Goal: Check status: Check status

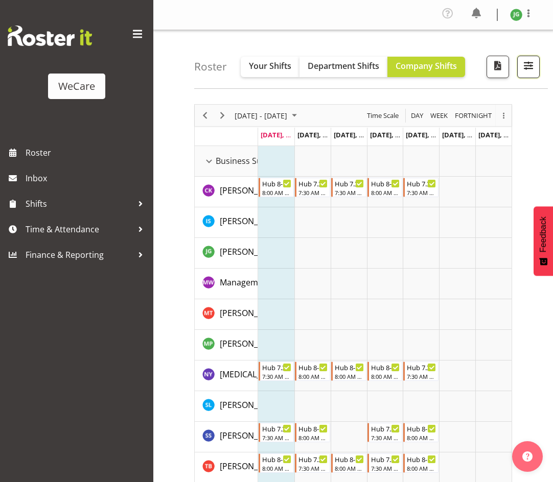
drag, startPoint x: 529, startPoint y: 64, endPoint x: 466, endPoint y: 121, distance: 84.6
click at [528, 65] on span "button" at bounding box center [528, 65] width 13 height 13
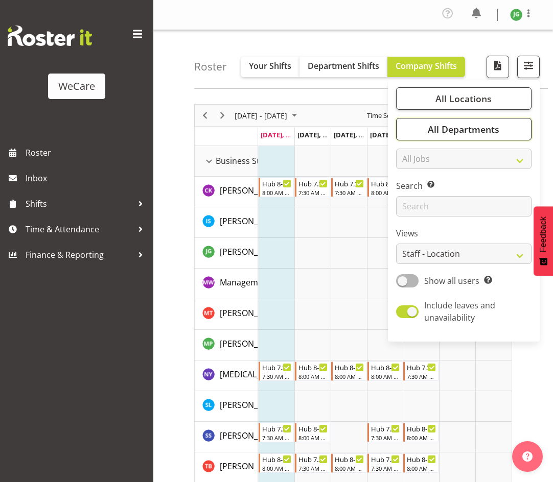
click at [451, 133] on span "All Departments" at bounding box center [464, 129] width 72 height 12
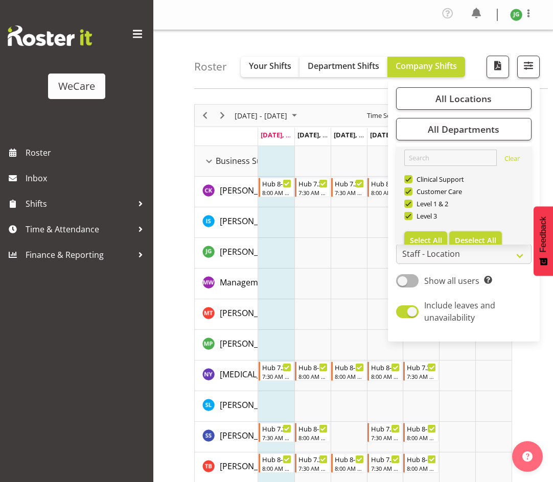
click at [478, 239] on span "Deselect All" at bounding box center [475, 241] width 41 height 10
checkbox input "false"
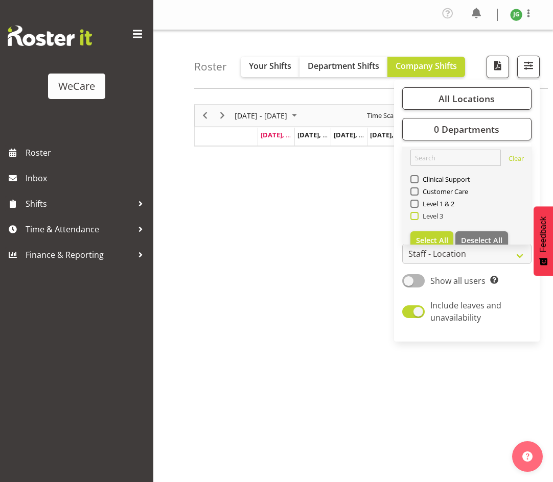
click at [413, 215] on span at bounding box center [414, 216] width 8 height 8
click at [413, 215] on input "Level 3" at bounding box center [413, 216] width 7 height 7
checkbox input "true"
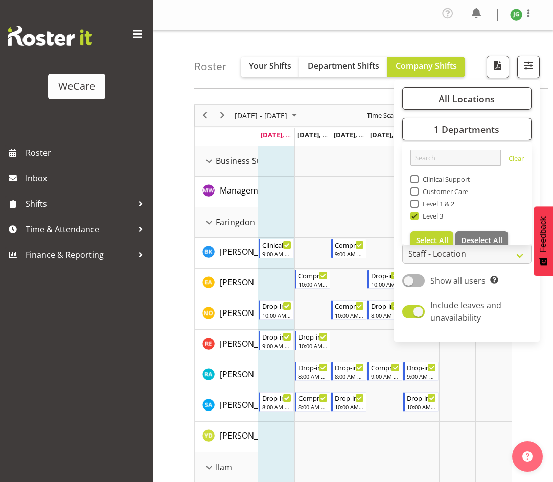
drag, startPoint x: 174, startPoint y: 181, endPoint x: 143, endPoint y: 109, distance: 78.0
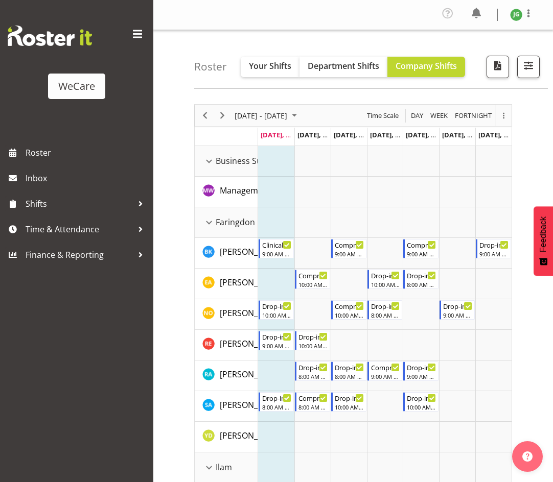
click at [134, 32] on span at bounding box center [137, 34] width 16 height 16
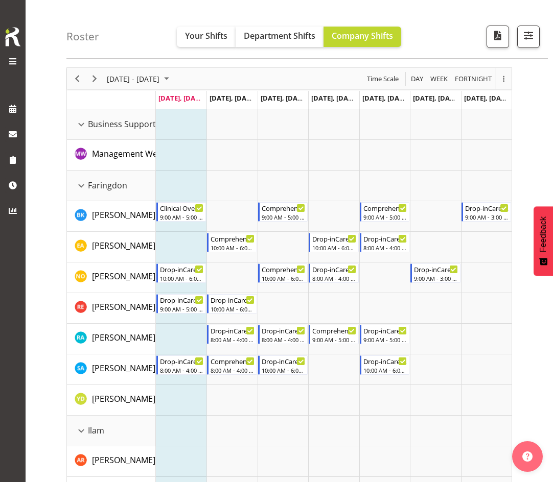
scroll to position [51, 0]
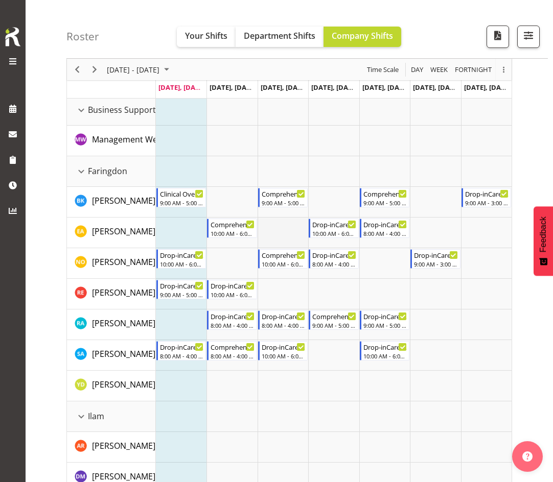
click at [297, 230] on td "Timeline Week of September 8, 2025" at bounding box center [283, 233] width 51 height 31
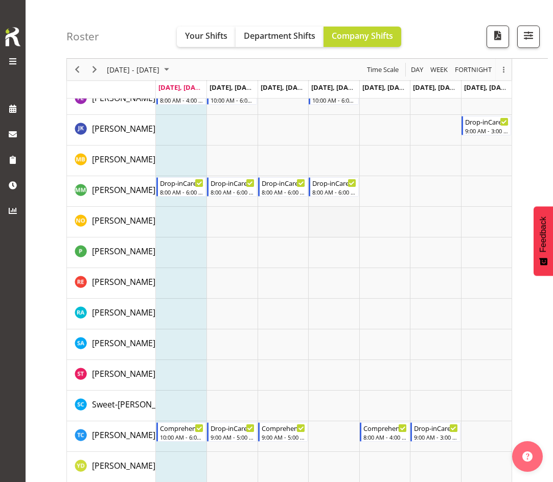
scroll to position [1266, 0]
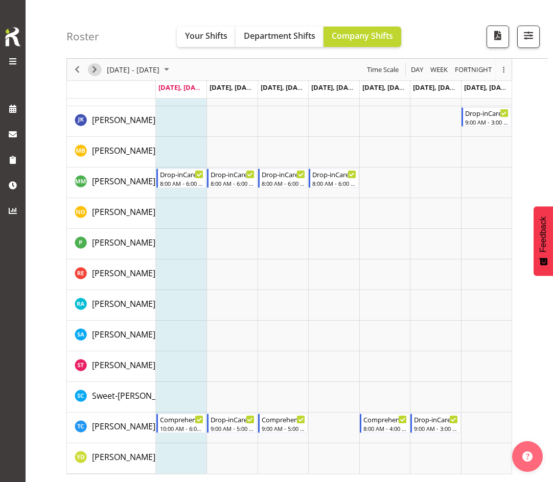
click at [95, 72] on span "Next" at bounding box center [94, 69] width 12 height 13
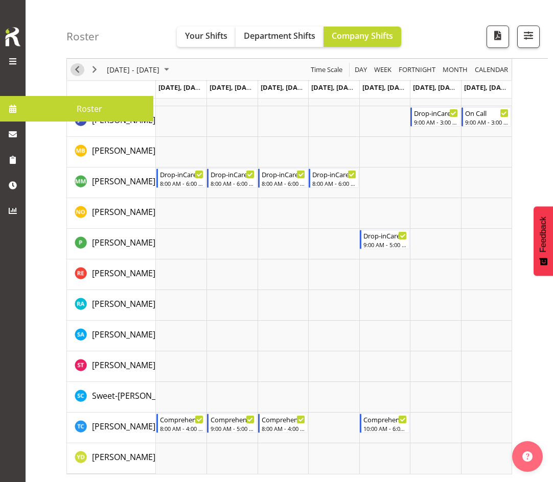
drag, startPoint x: 76, startPoint y: 70, endPoint x: 50, endPoint y: 15, distance: 61.2
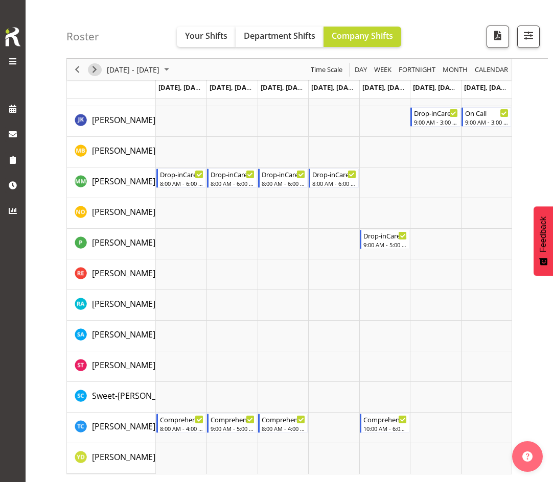
click at [97, 67] on span "Next" at bounding box center [94, 69] width 12 height 13
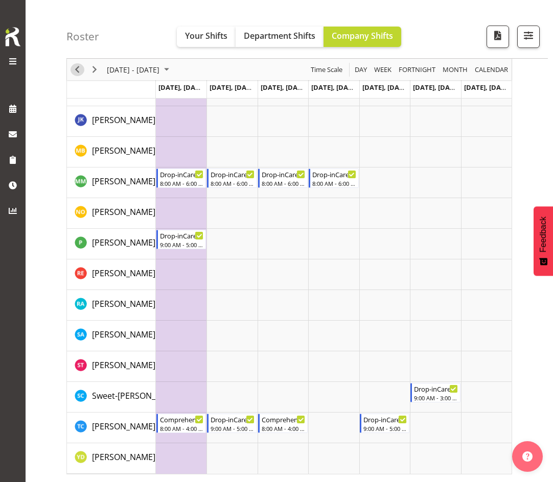
click at [77, 70] on span "Previous" at bounding box center [77, 69] width 12 height 13
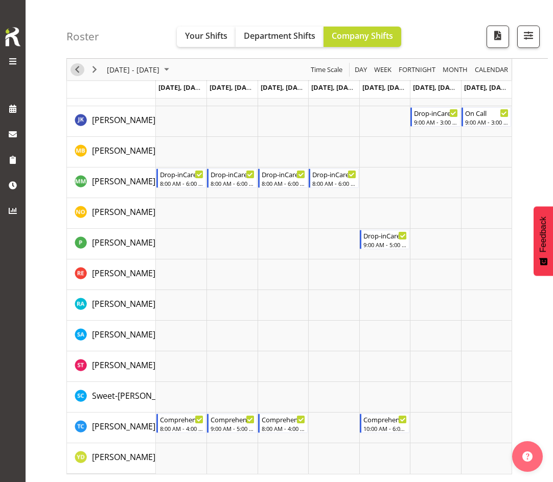
click at [79, 69] on span "Previous" at bounding box center [77, 69] width 12 height 13
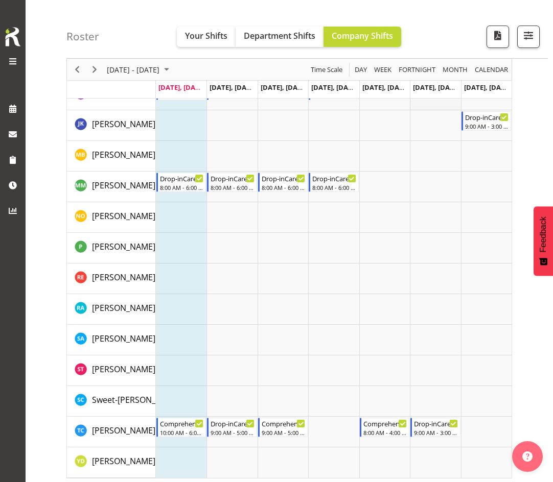
scroll to position [1266, 0]
